Goal: Transaction & Acquisition: Subscribe to service/newsletter

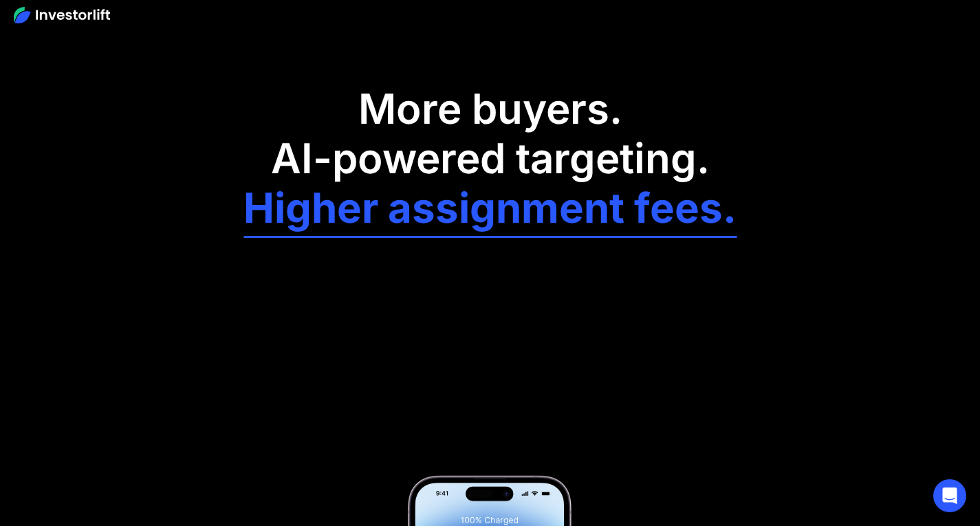
click at [211, 105] on div "More buyers. AI-powered targeting. Higher assignment fees. 🚀 5.5M+ Buyers Expan…" at bounding box center [490, 483] width 880 height 813
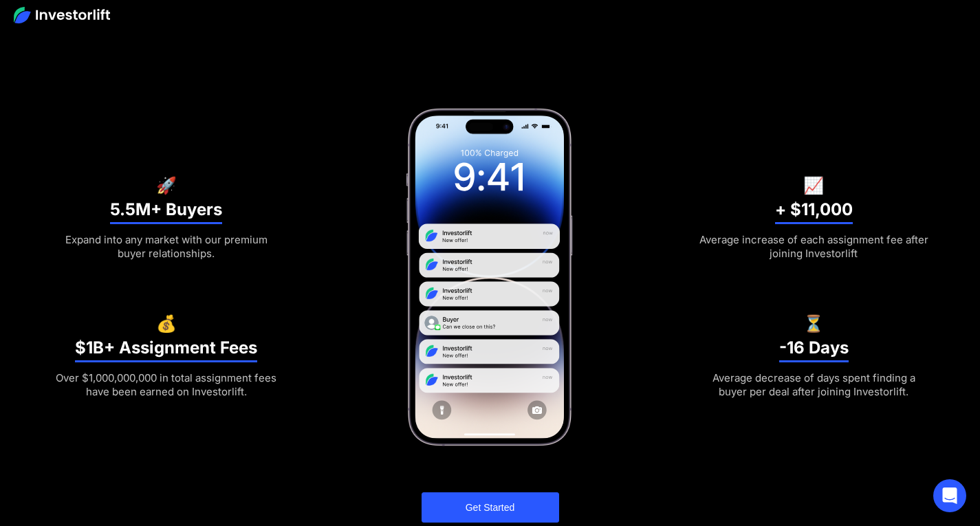
scroll to position [344, 0]
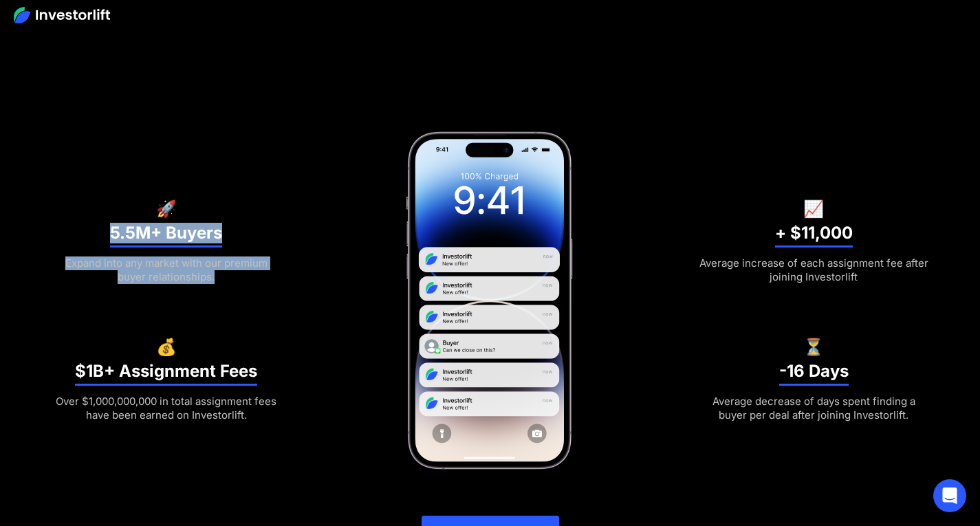
drag, startPoint x: 107, startPoint y: 209, endPoint x: 233, endPoint y: 310, distance: 161.4
click at [233, 310] on div "🚀 5.5M+ Buyers Expand into any market with our premium buyer relationships. 💰 $…" at bounding box center [166, 300] width 232 height 243
click at [241, 300] on div "🚀 5.5M+ Buyers Expand into any market with our premium buyer relationships. 💰 $…" at bounding box center [166, 300] width 232 height 243
drag, startPoint x: 103, startPoint y: 232, endPoint x: 465, endPoint y: 38, distance: 410.7
click at [223, 232] on div "🚀 5.5M+ Buyers Expand into any market with our premium buyer relationships." at bounding box center [166, 231] width 232 height 105
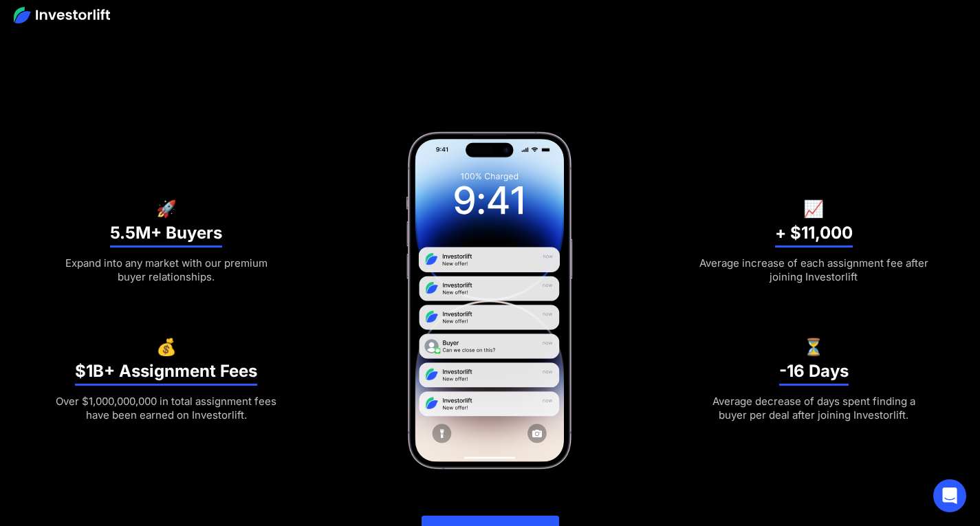
click at [111, 375] on h3 "$1B+ Assignment Fees" at bounding box center [166, 373] width 182 height 25
click at [256, 336] on div "💰 $1B+ Assignment Fees Over $1,000,000,000 in total assignment fees have been e…" at bounding box center [166, 369] width 232 height 105
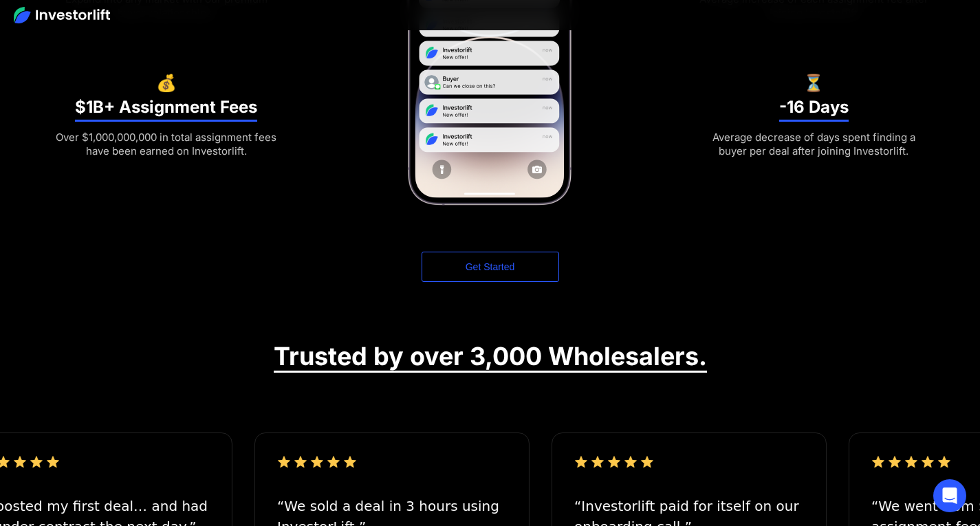
scroll to position [0, 0]
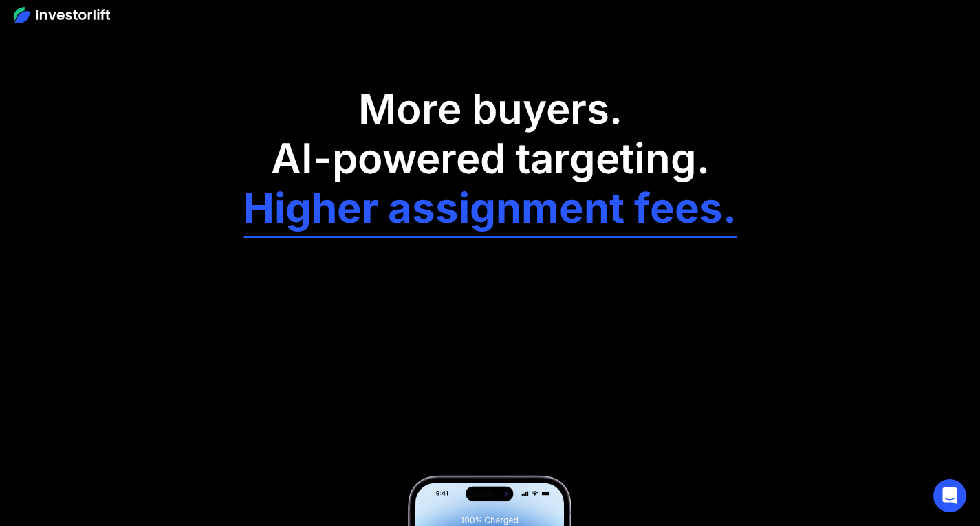
drag, startPoint x: 72, startPoint y: 16, endPoint x: 28, endPoint y: 16, distance: 44.7
click at [28, 16] on div at bounding box center [490, 15] width 980 height 30
click at [241, 79] on div "More buyers. AI-powered targeting. Higher assignment fees. 🚀 5.5M+ Buyers Expan…" at bounding box center [490, 483] width 880 height 813
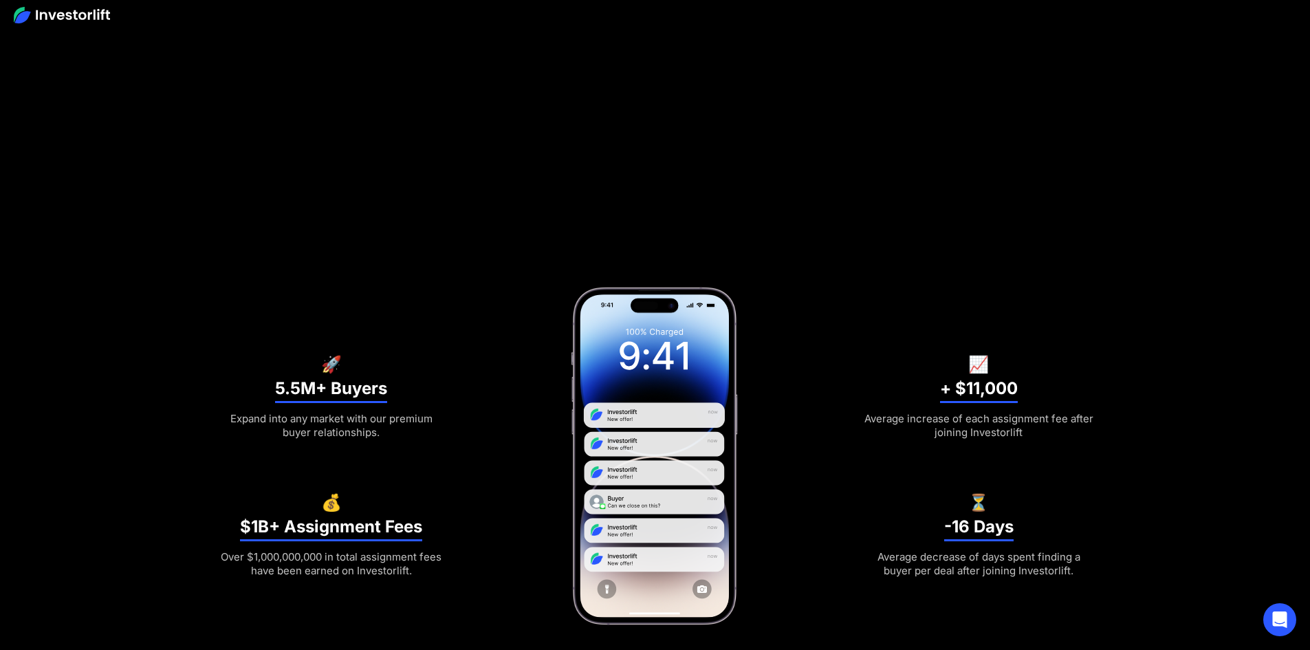
scroll to position [275, 0]
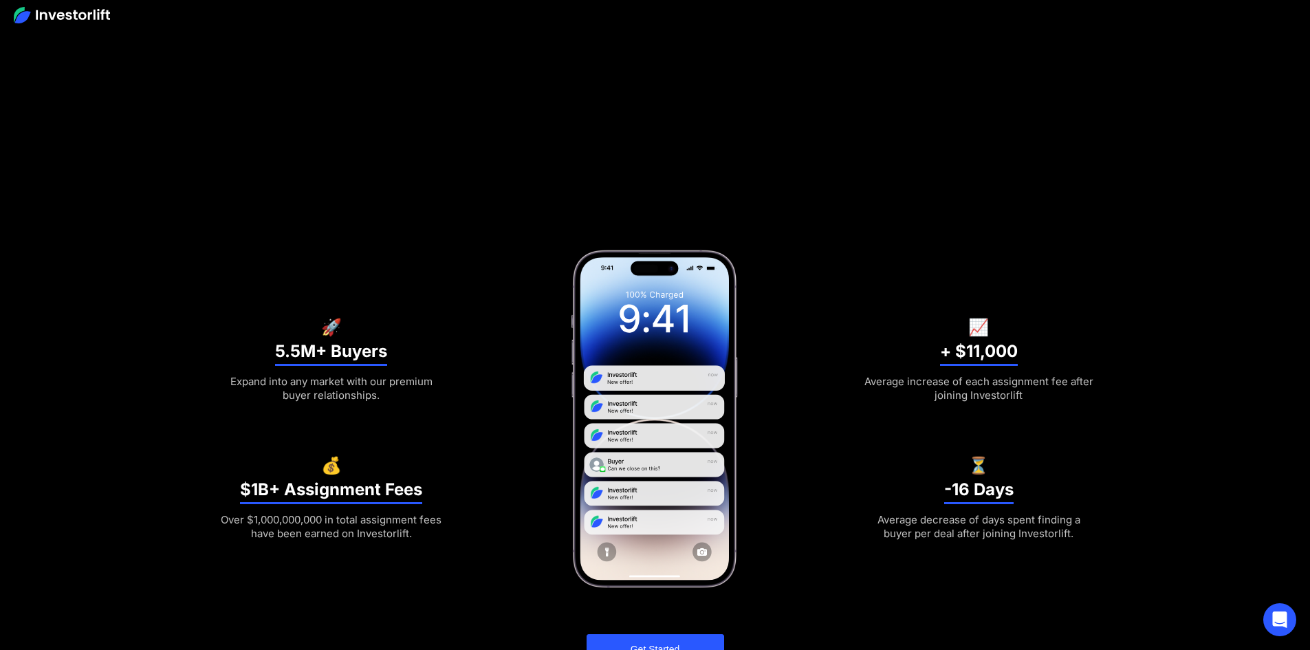
click at [323, 331] on h6 "🚀" at bounding box center [331, 327] width 21 height 14
drag, startPoint x: 214, startPoint y: 350, endPoint x: 280, endPoint y: 356, distance: 66.3
click at [280, 356] on div "More buyers. AI-powered targeting. Higher assignment fees. 🚀 5.5M+ Buyers Expan…" at bounding box center [655, 205] width 1310 height 961
drag, startPoint x: 538, startPoint y: 362, endPoint x: 703, endPoint y: 375, distance: 164.9
click at [703, 375] on div at bounding box center [655, 419] width 349 height 342
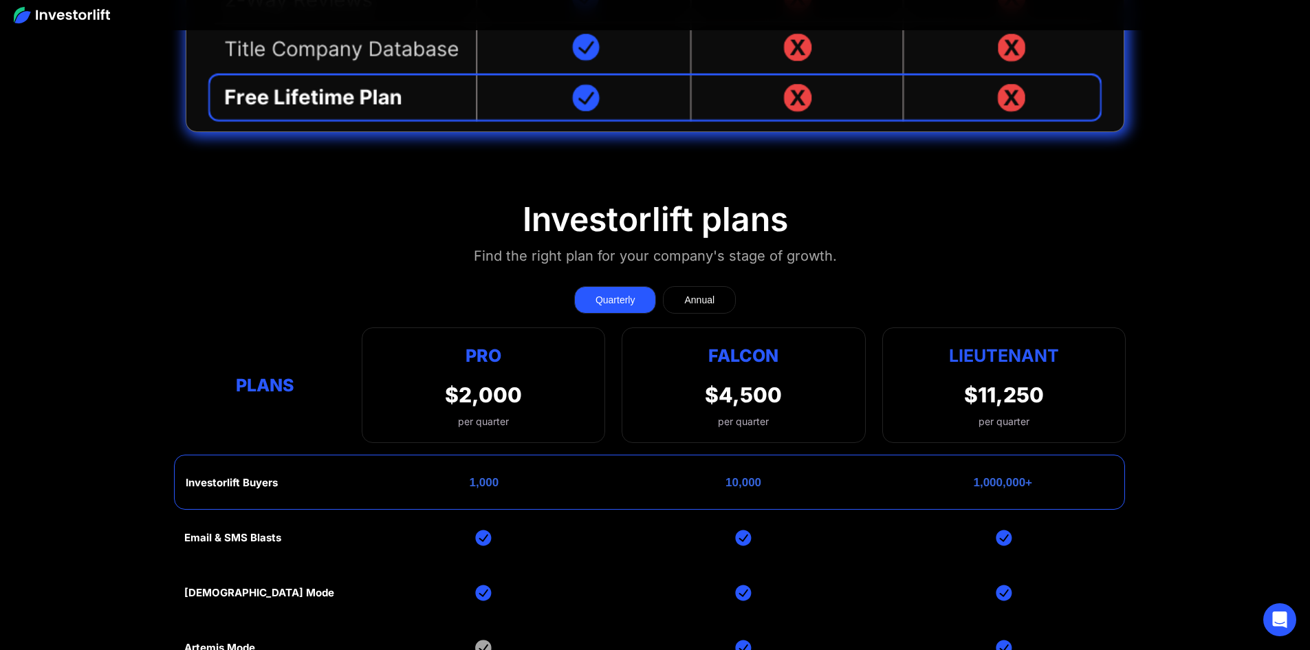
scroll to position [1994, 0]
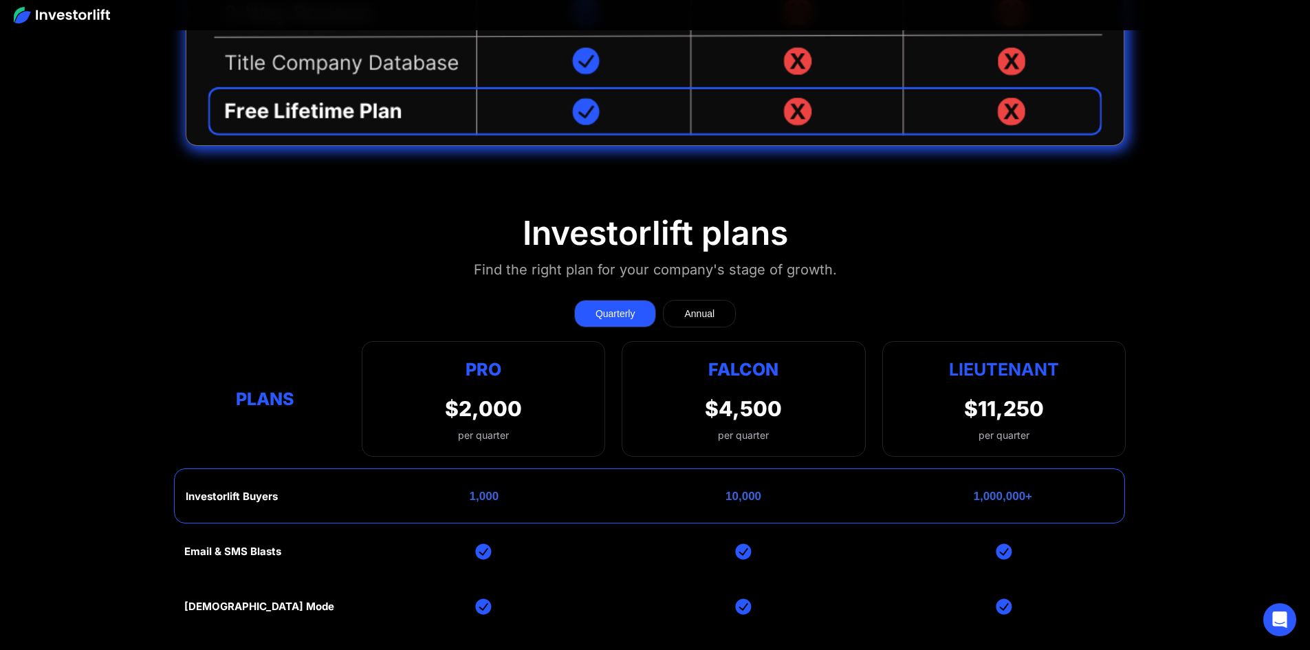
click at [715, 300] on link "Annual" at bounding box center [699, 314] width 73 height 28
click at [638, 303] on link "Quarterly" at bounding box center [615, 314] width 83 height 28
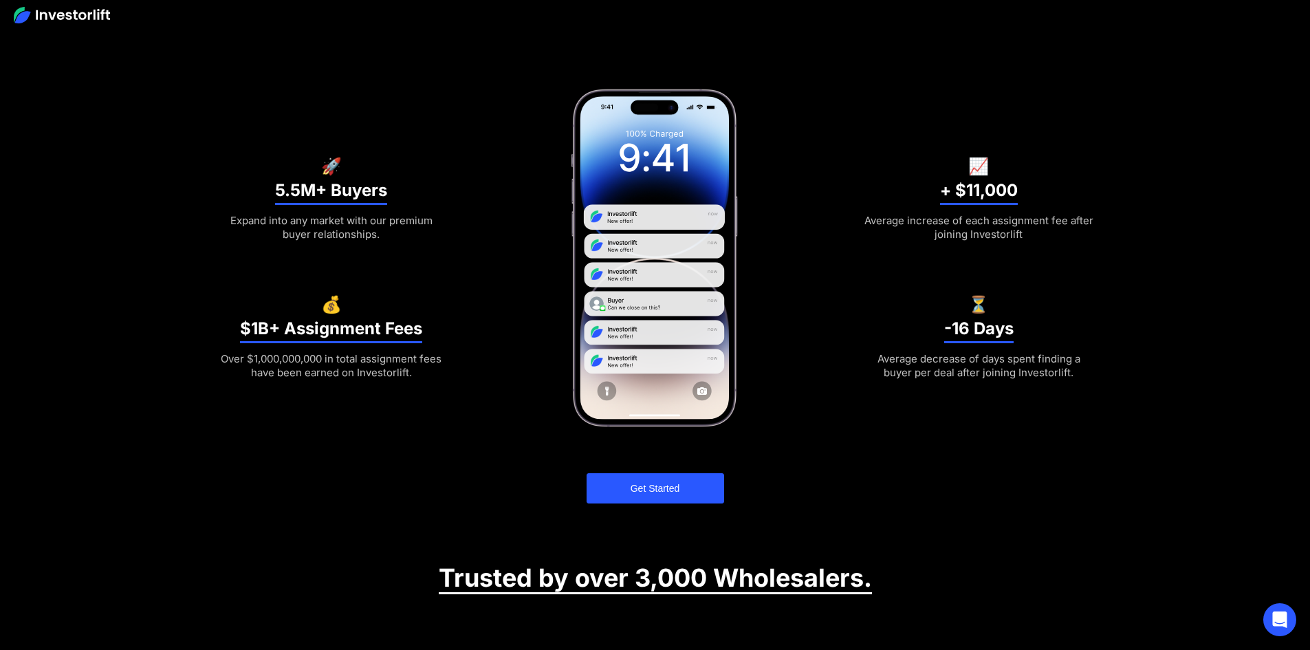
scroll to position [0, 0]
